Goal: Use online tool/utility: Use online tool/utility

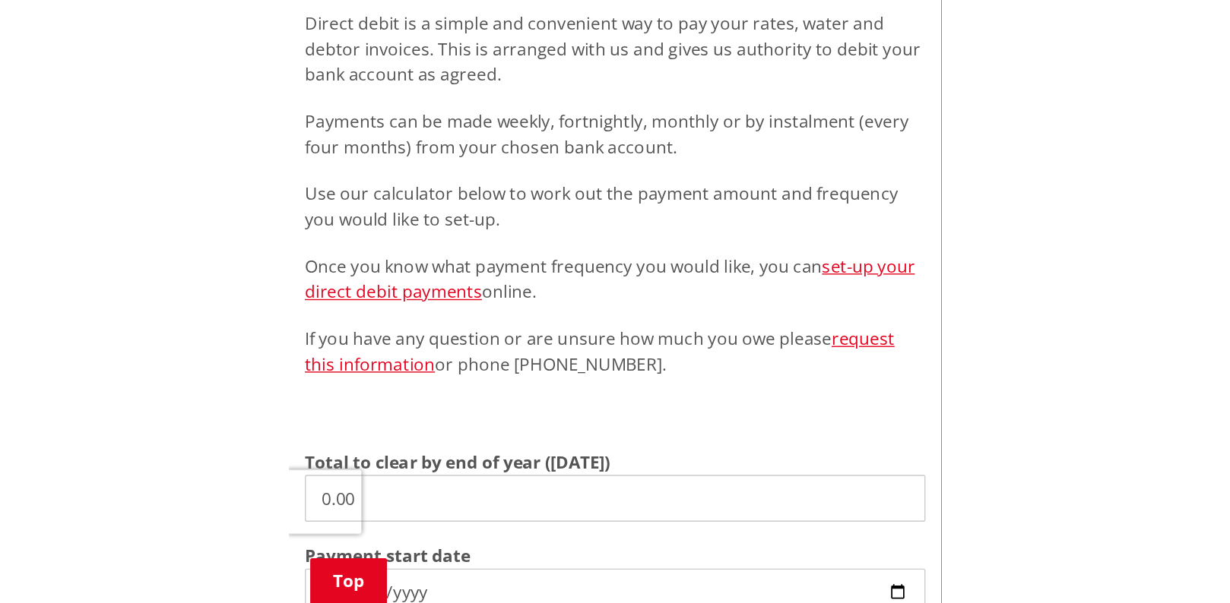
scroll to position [320, 0]
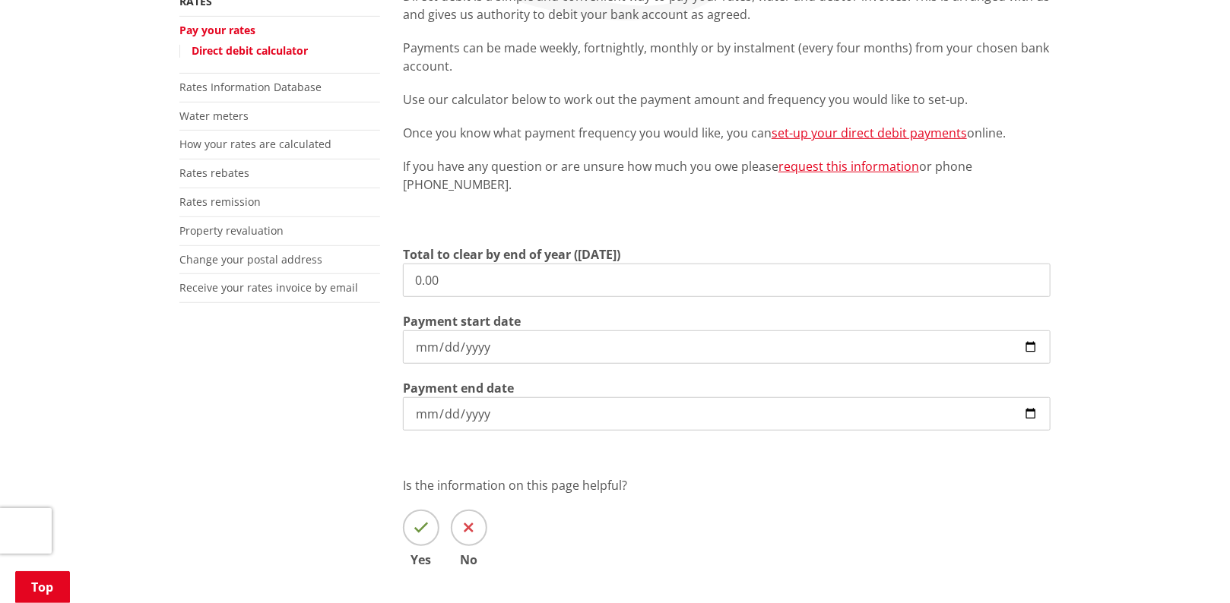
drag, startPoint x: 446, startPoint y: 279, endPoint x: 360, endPoint y: 288, distance: 86.4
click at [360, 288] on div "More from this section Rates Pay your rates Direct debit calculator Rates Infor…" at bounding box center [615, 299] width 894 height 625
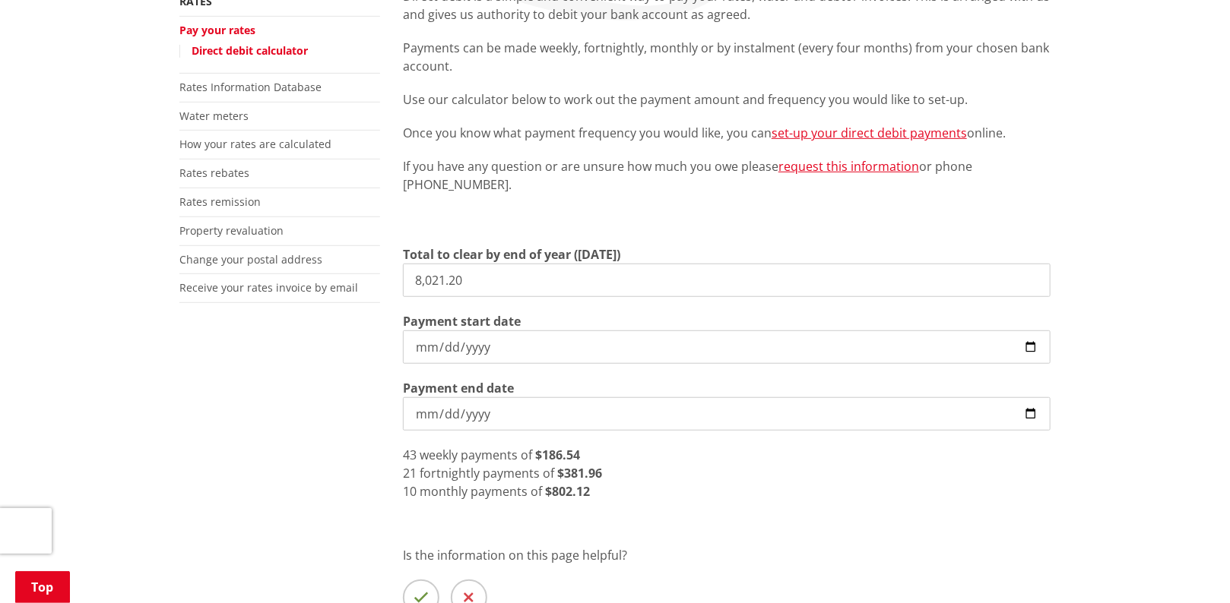
click at [344, 442] on div "More from this section Rates Pay your rates Direct debit calculator Rates Infor…" at bounding box center [615, 334] width 894 height 695
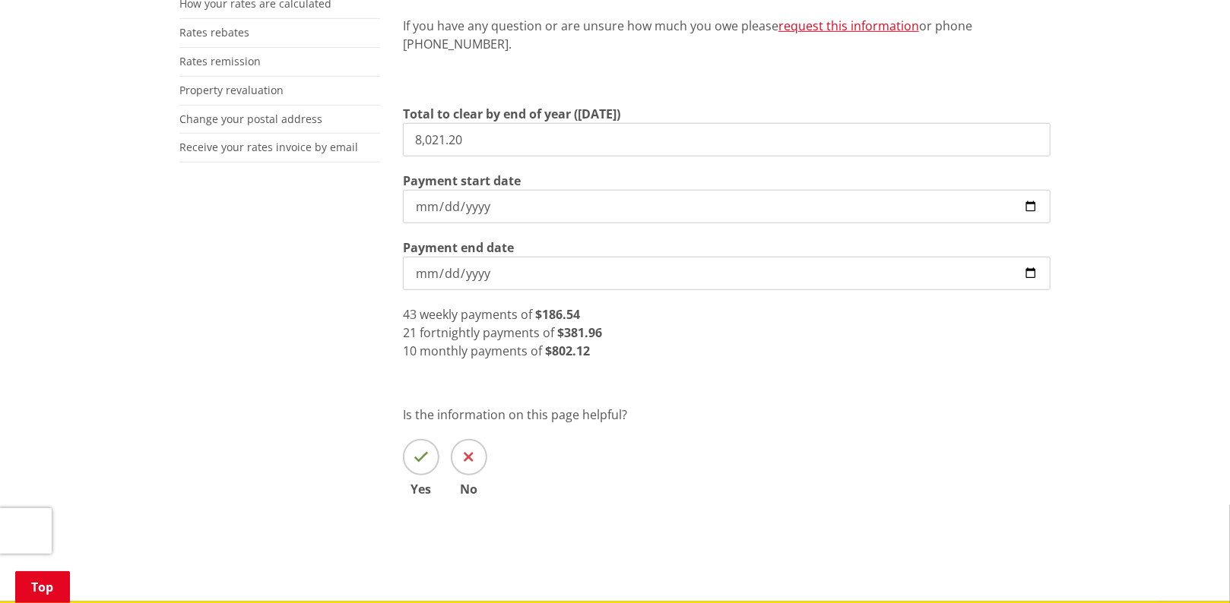
scroll to position [230, 0]
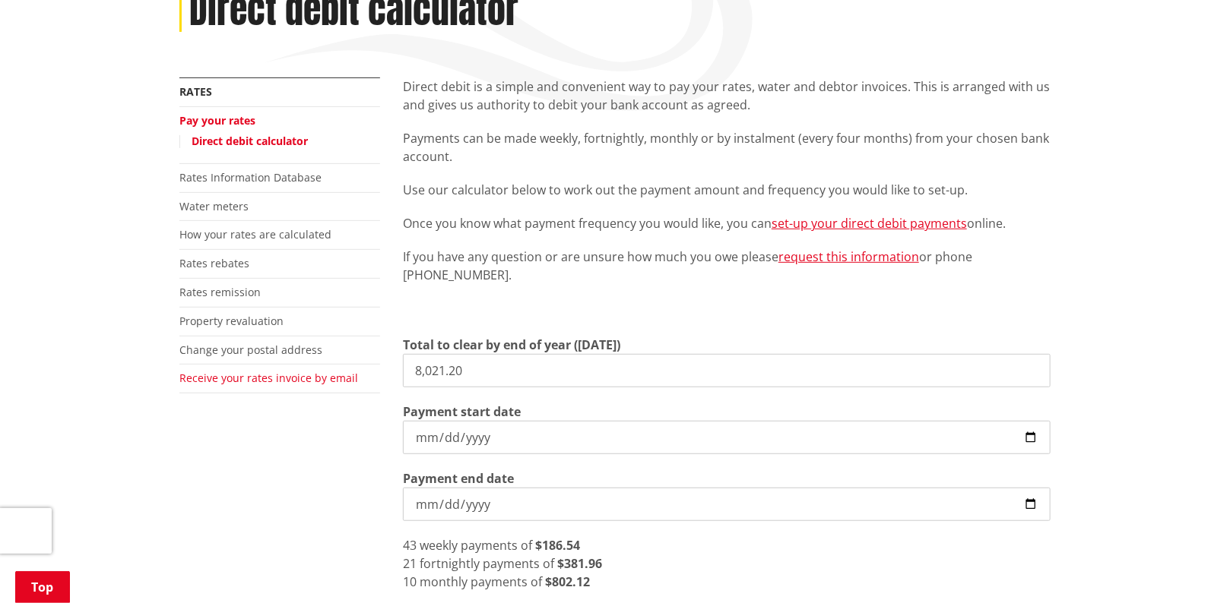
drag, startPoint x: 473, startPoint y: 372, endPoint x: 352, endPoint y: 370, distance: 120.9
click at [352, 370] on div "More from this section Rates Pay your rates Direct debit calculator Rates Infor…" at bounding box center [615, 425] width 894 height 695
type input "6,435.17"
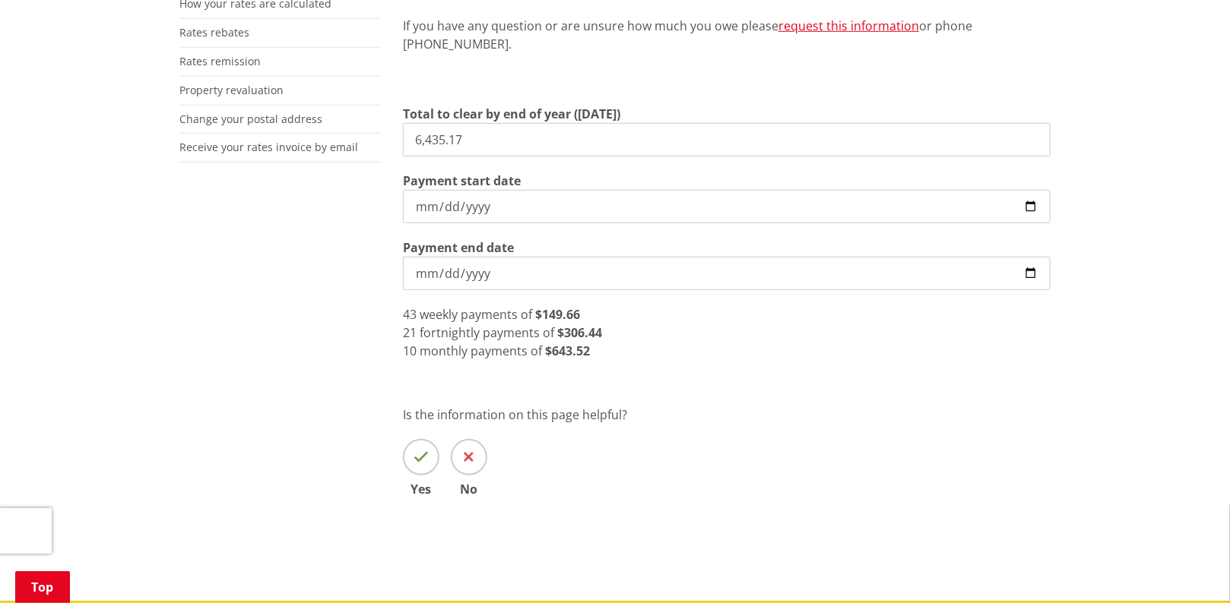
click at [962, 272] on input "[DATE]" at bounding box center [727, 273] width 648 height 33
type input "[DATE]"
click at [962, 203] on input "[DATE]" at bounding box center [727, 206] width 648 height 33
type input "[DATE]"
